Goal: Task Accomplishment & Management: Manage account settings

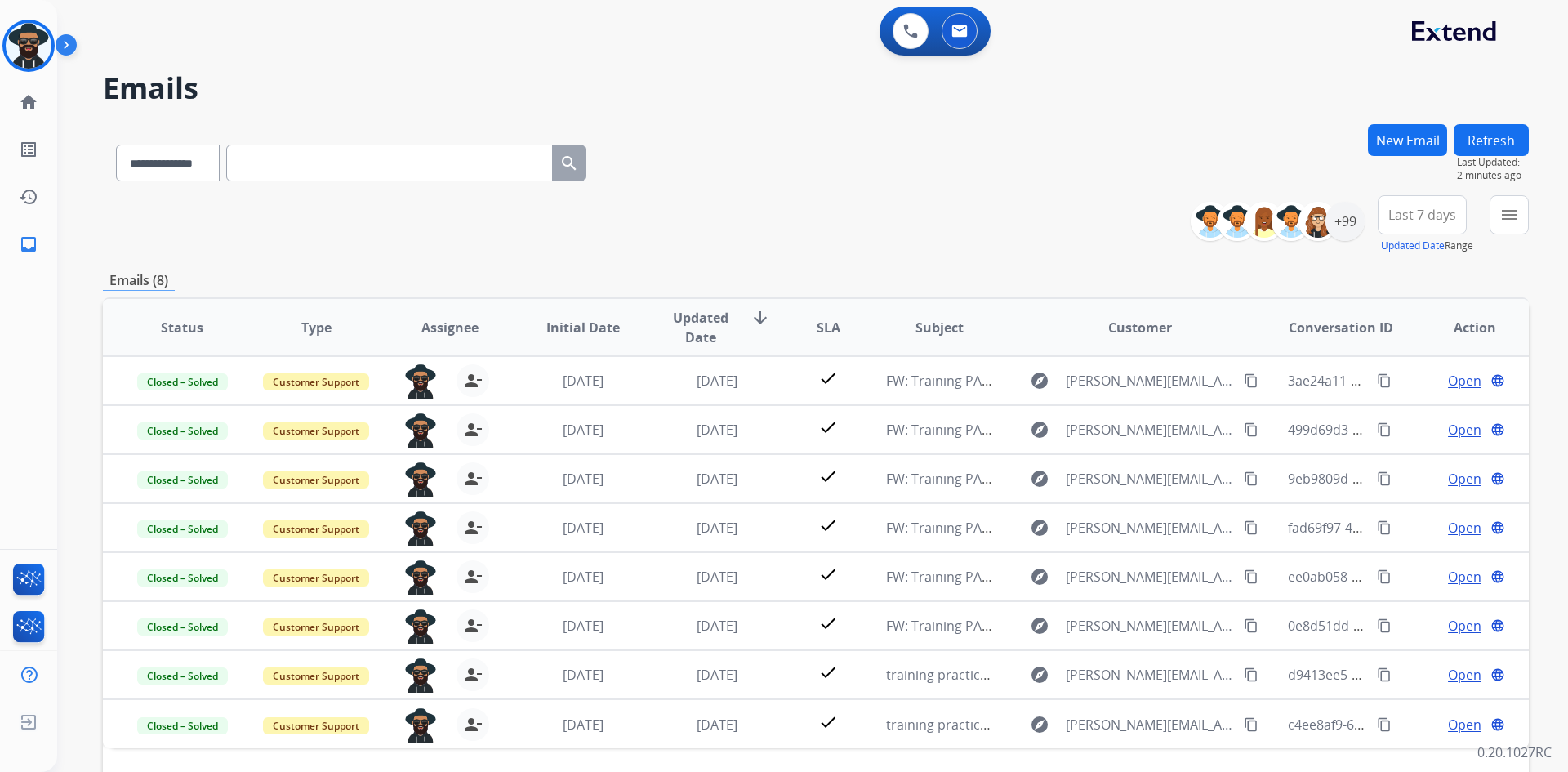
select select "**********"
click at [64, 41] on img at bounding box center [69, 48] width 28 height 31
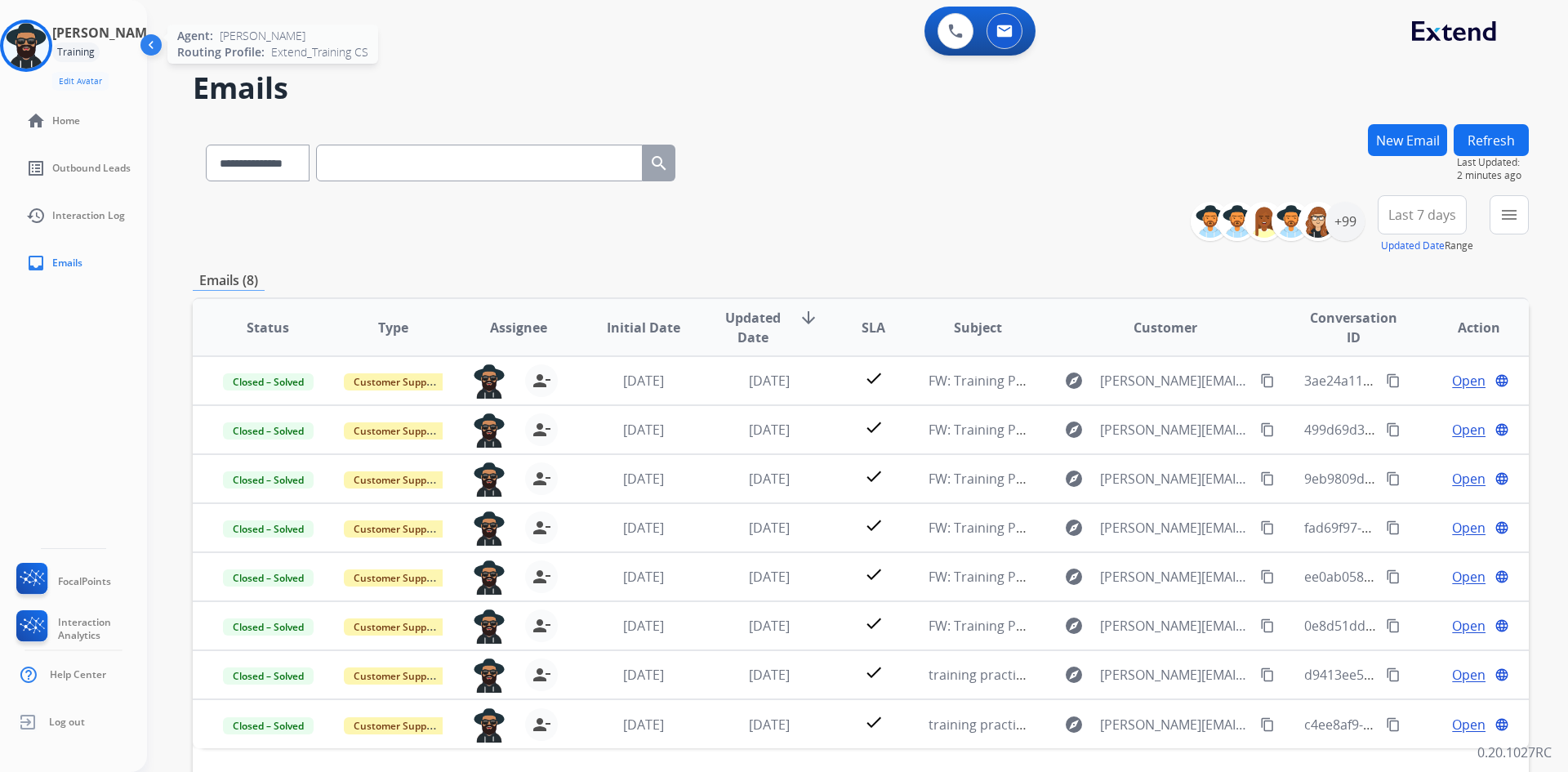
click at [29, 46] on img at bounding box center [26, 45] width 46 height 46
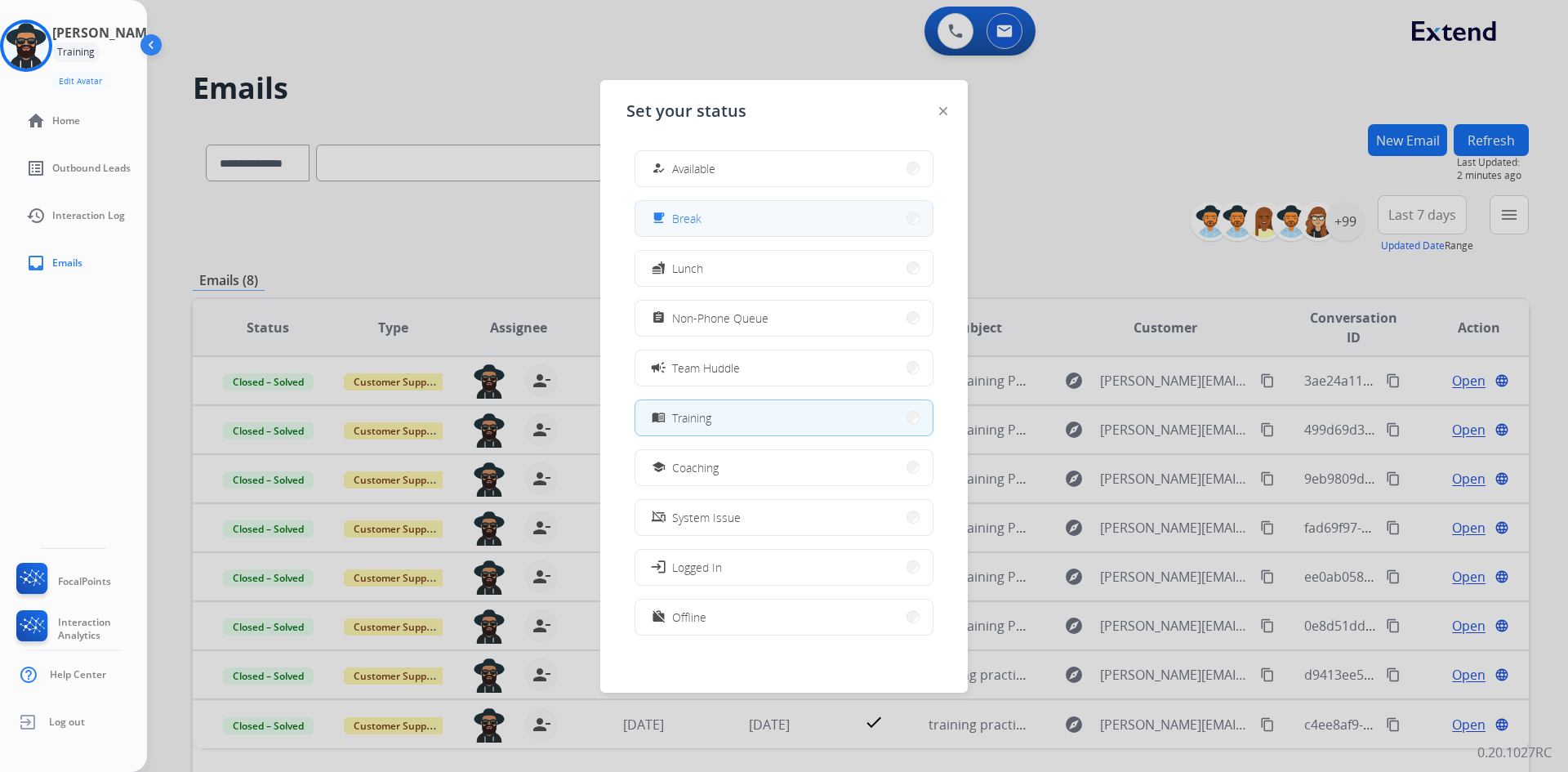
click at [710, 219] on button "free_breakfast Break" at bounding box center [783, 218] width 297 height 35
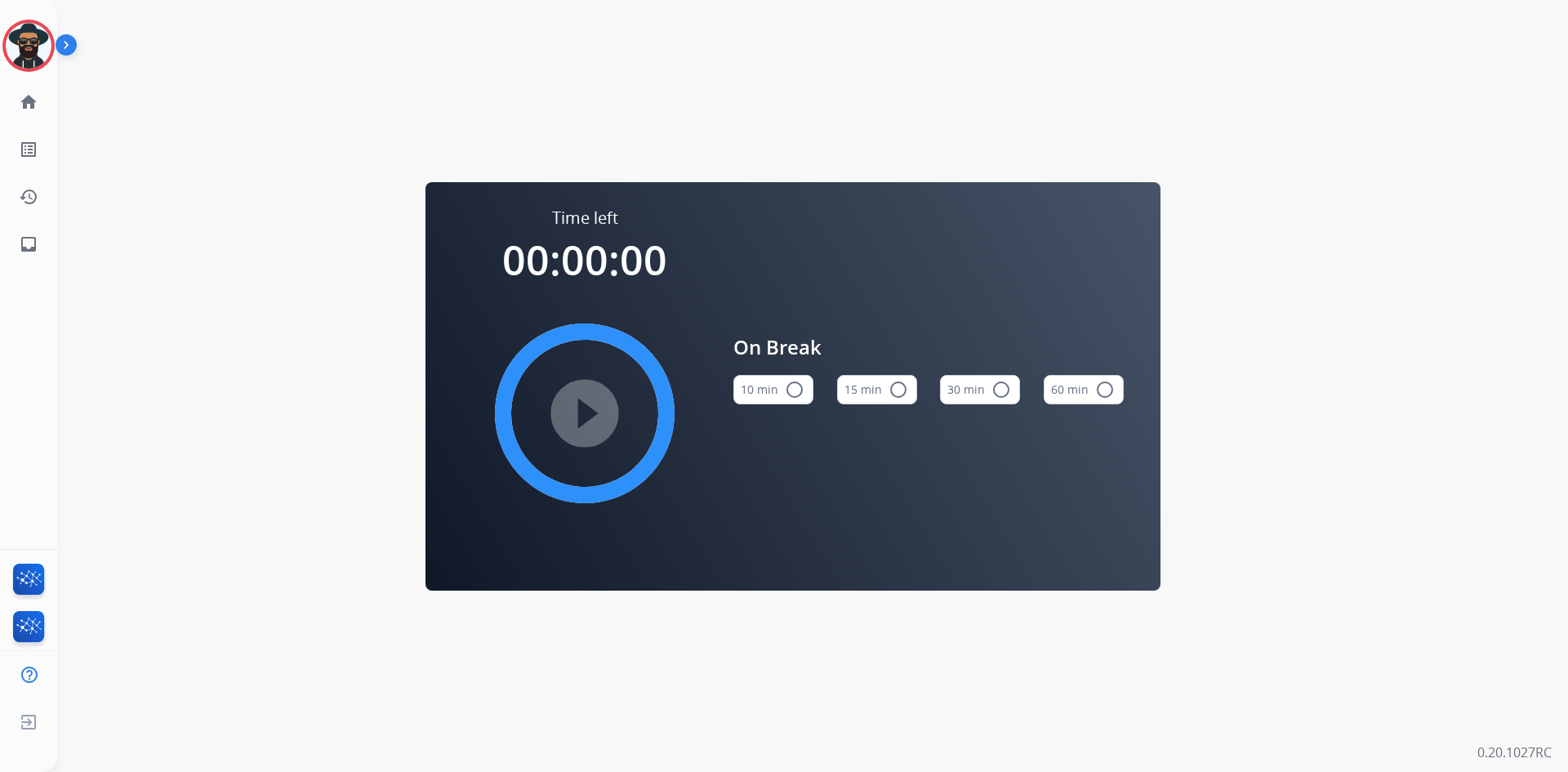
click at [62, 41] on img at bounding box center [69, 48] width 28 height 31
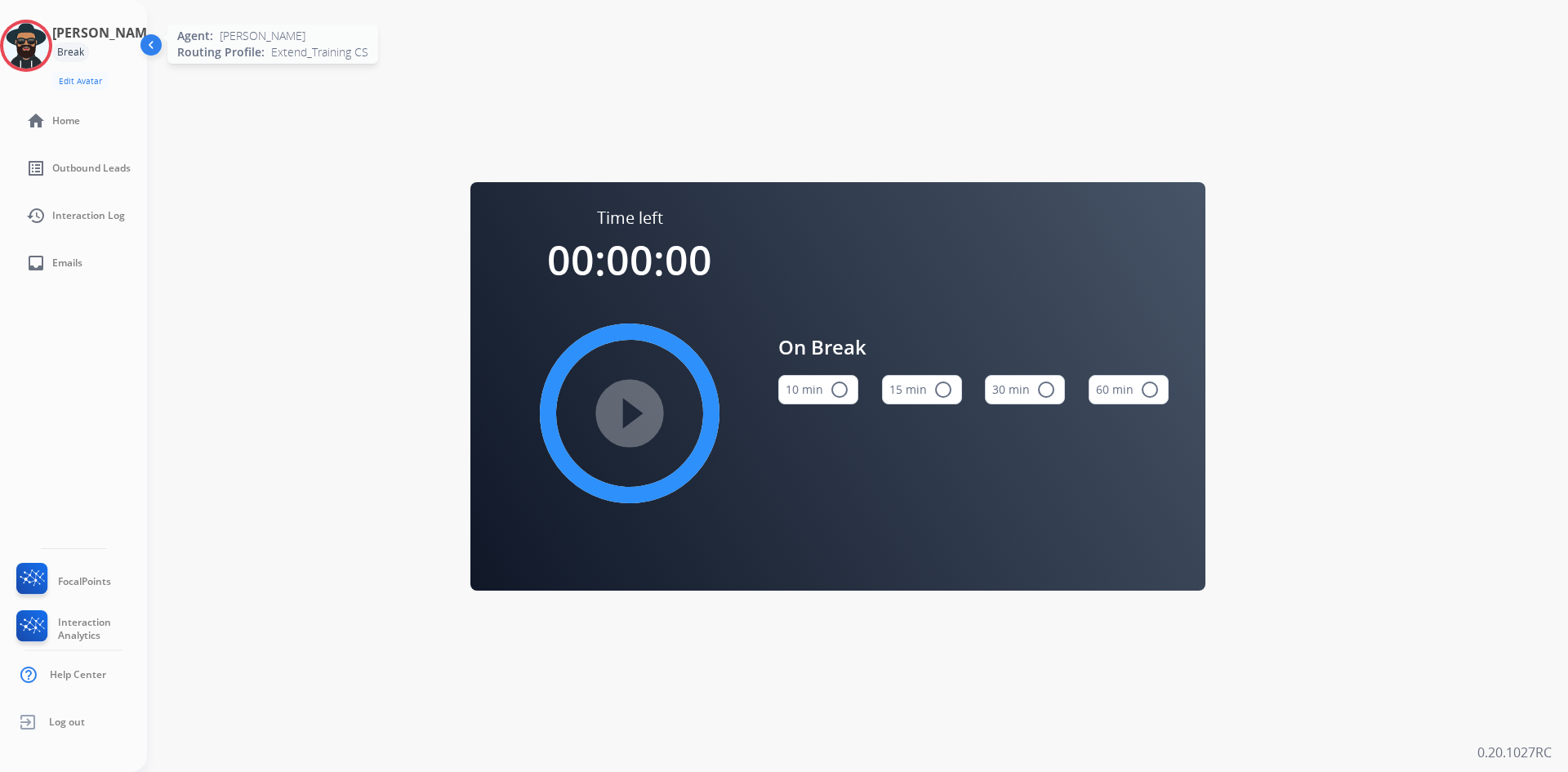
click at [48, 44] on img at bounding box center [26, 45] width 46 height 46
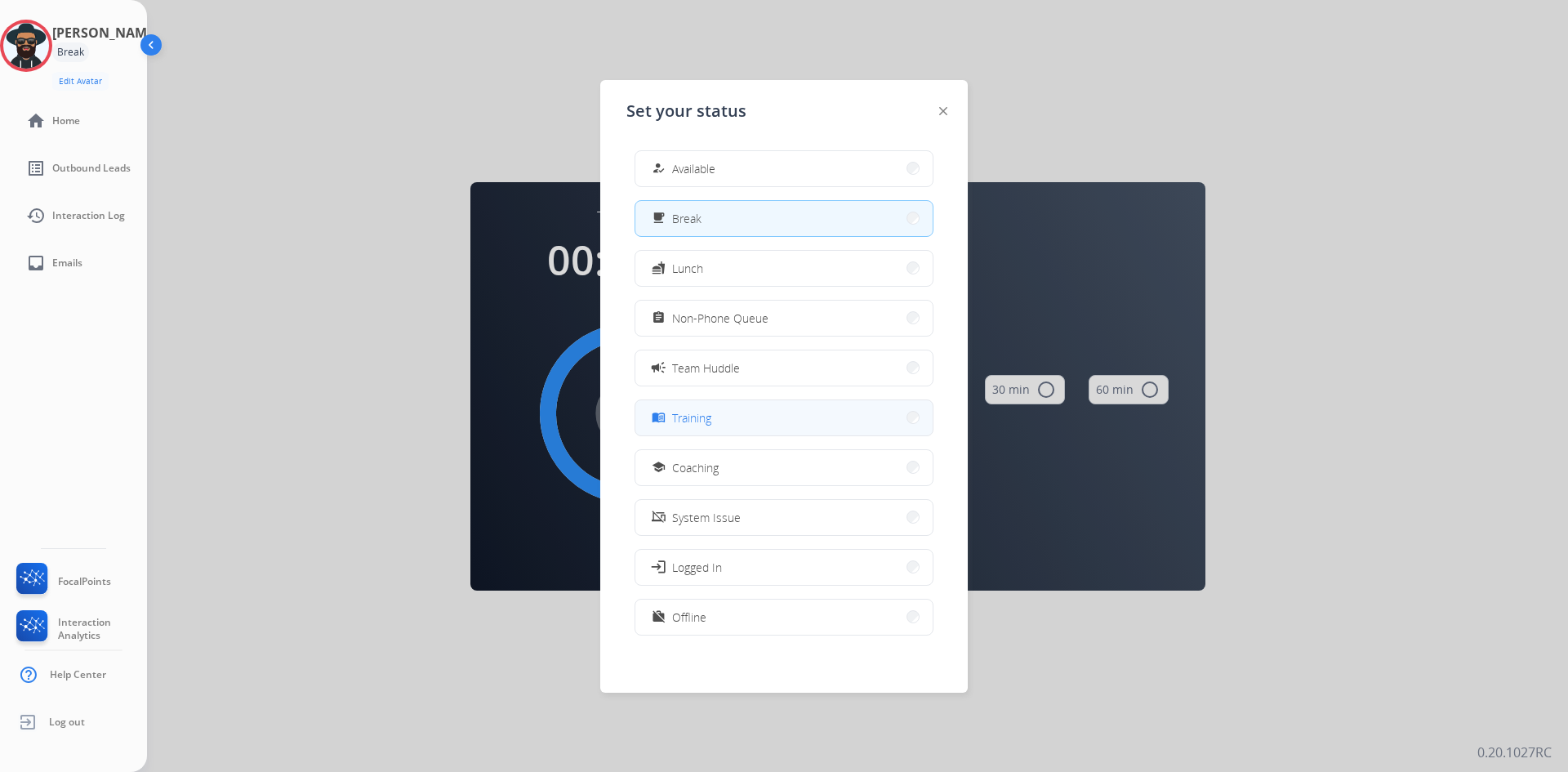
click at [704, 421] on span "Training" at bounding box center [691, 418] width 39 height 17
